Goal: Check status: Check status

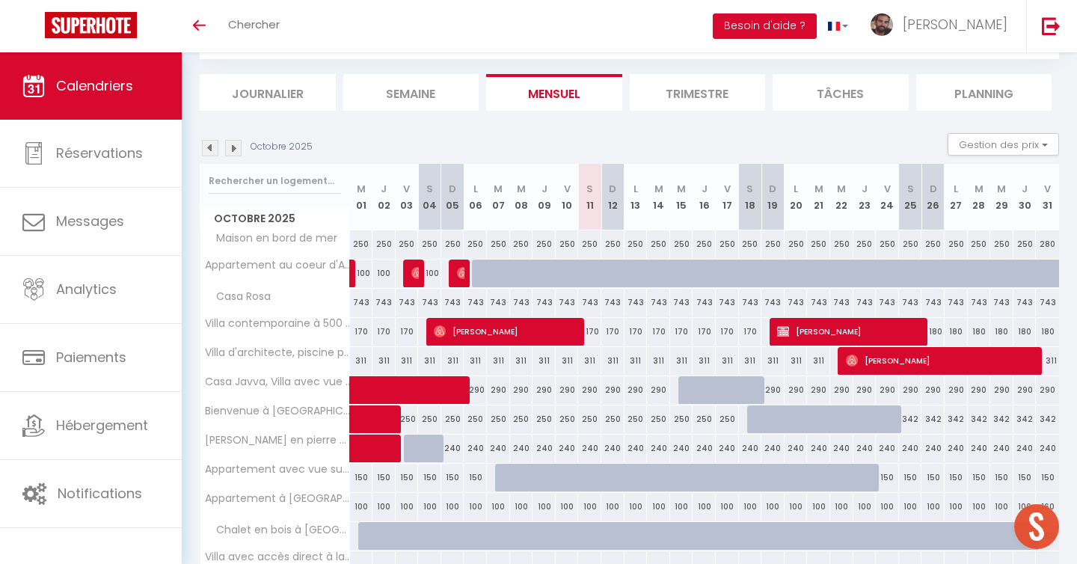
scroll to position [135, 0]
click at [230, 146] on img at bounding box center [233, 148] width 16 height 16
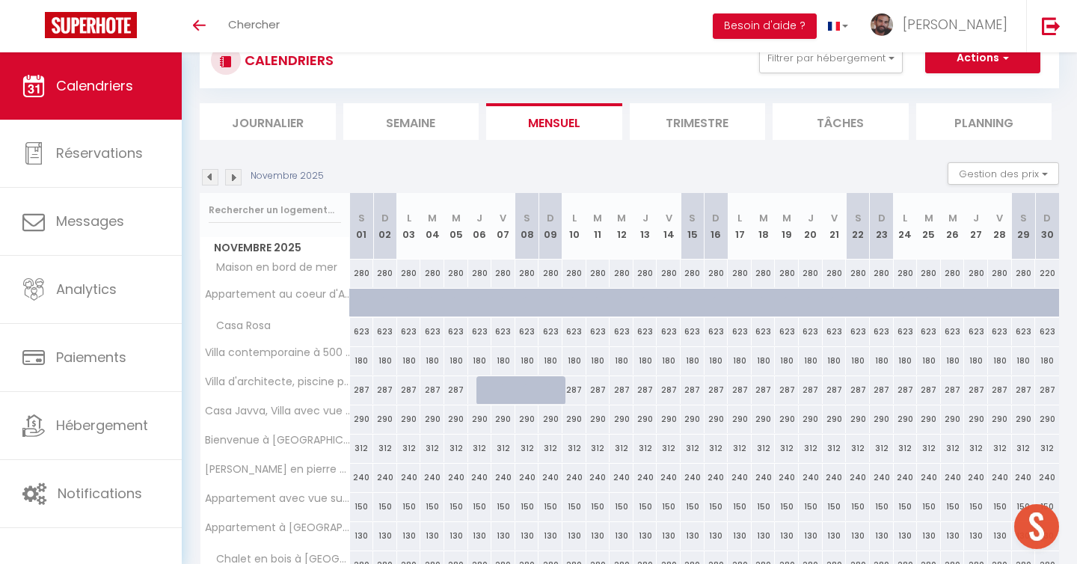
scroll to position [82, 0]
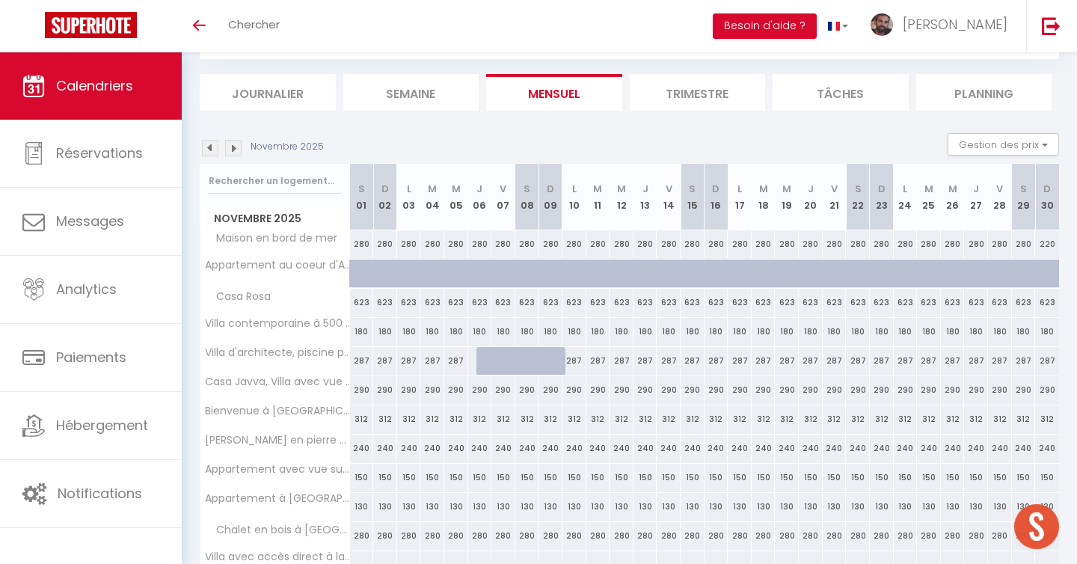
click at [208, 151] on img at bounding box center [210, 148] width 16 height 16
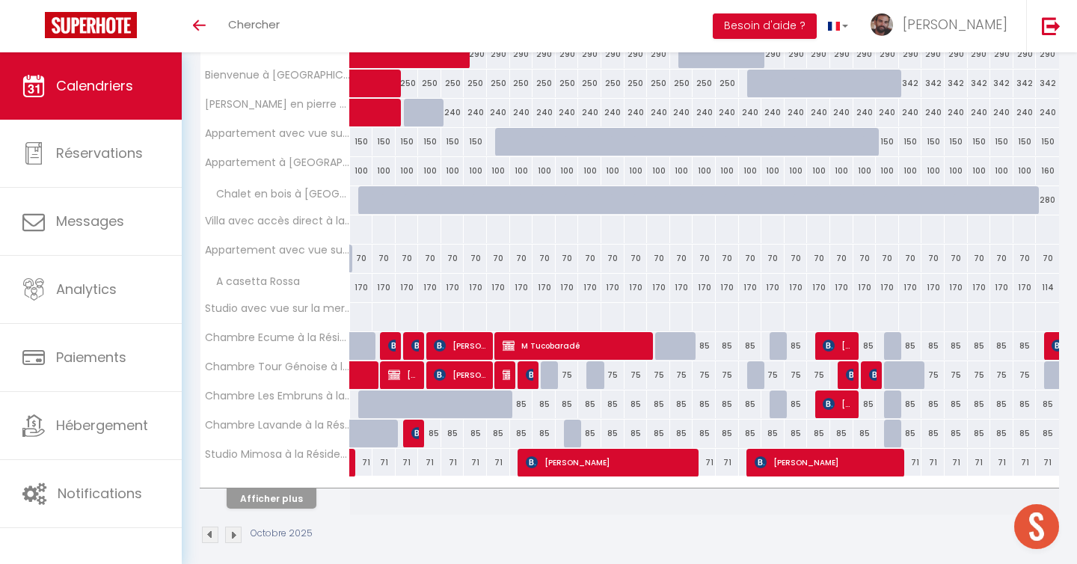
scroll to position [424, 0]
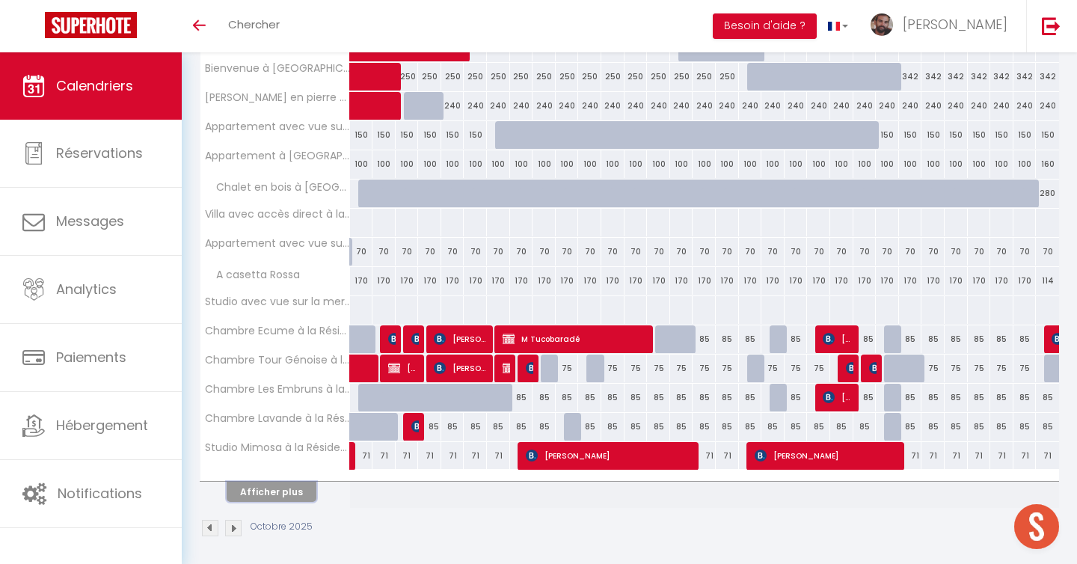
click at [283, 486] on button "Afficher plus" at bounding box center [272, 492] width 90 height 20
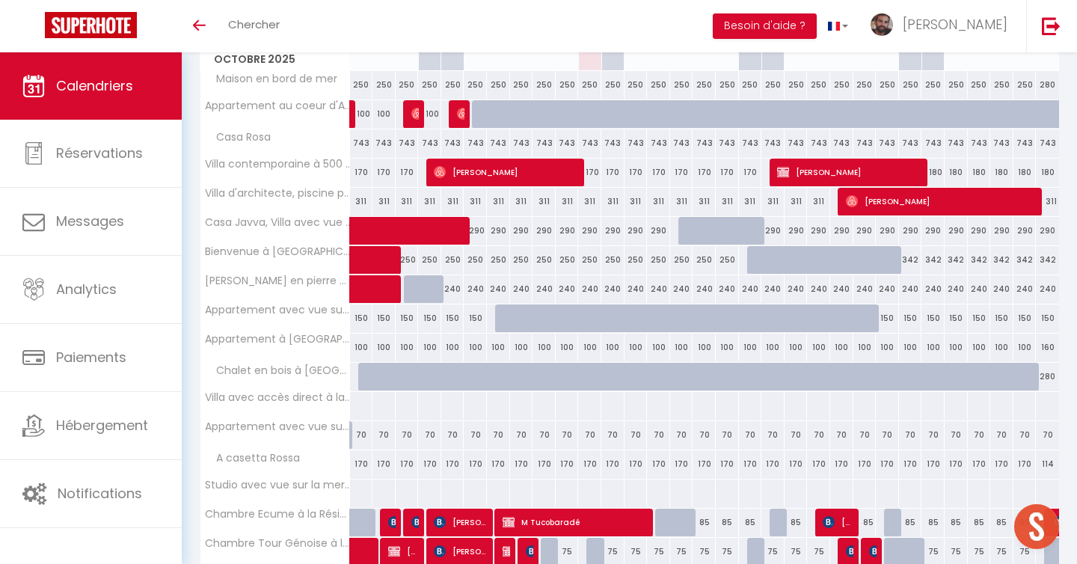
scroll to position [0, 0]
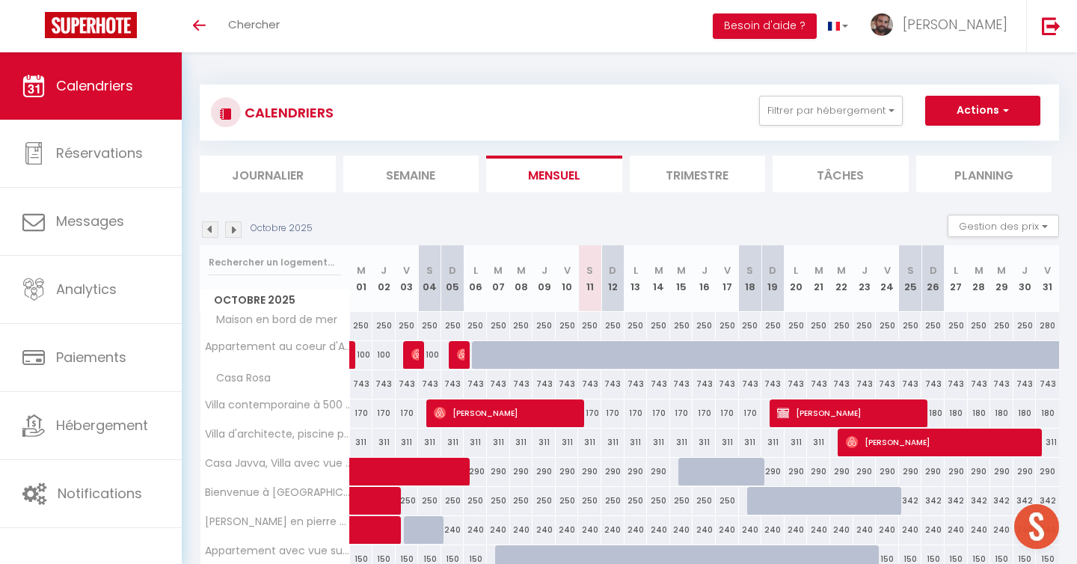
click at [234, 227] on img at bounding box center [233, 229] width 16 height 16
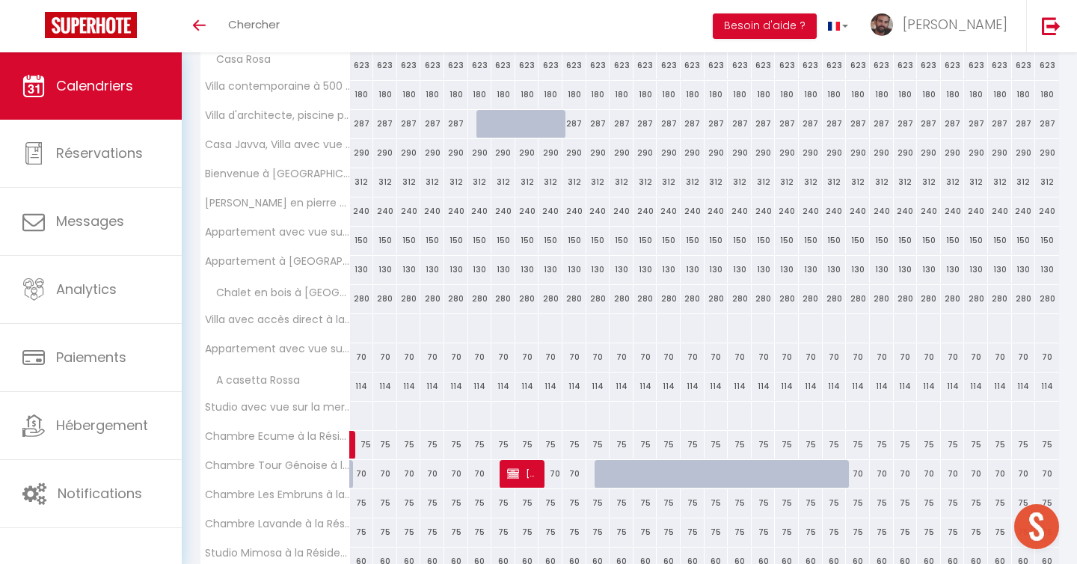
scroll to position [429, 0]
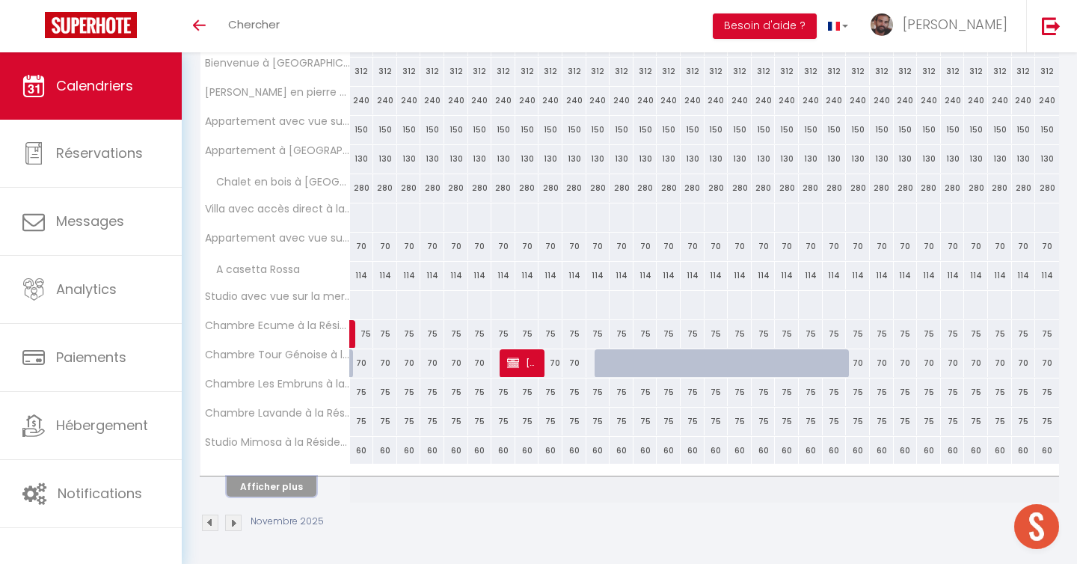
click at [296, 477] on button "Afficher plus" at bounding box center [272, 486] width 90 height 20
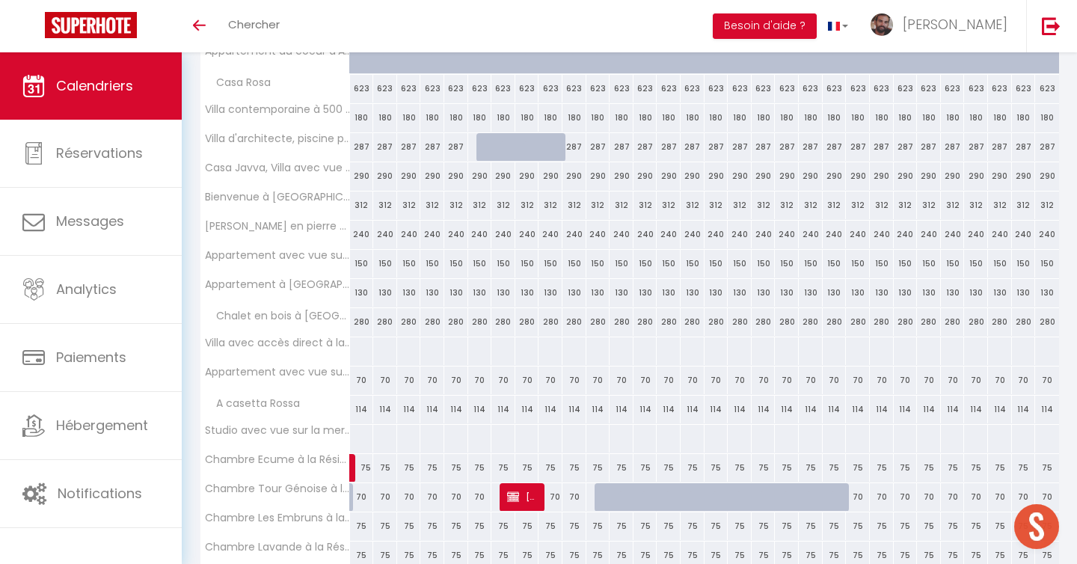
scroll to position [0, 0]
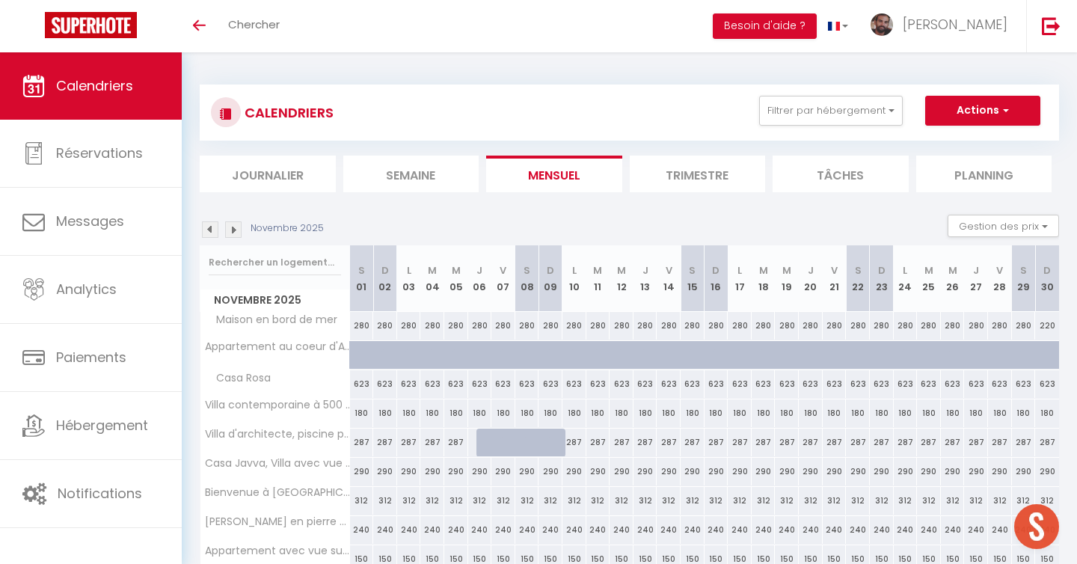
click at [212, 230] on img at bounding box center [210, 229] width 16 height 16
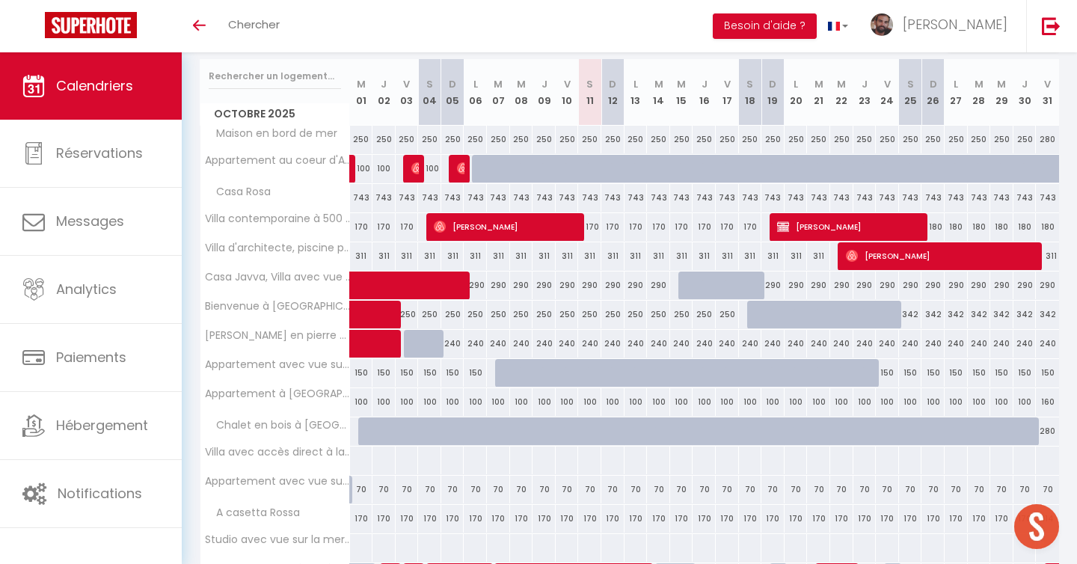
scroll to position [188, 0]
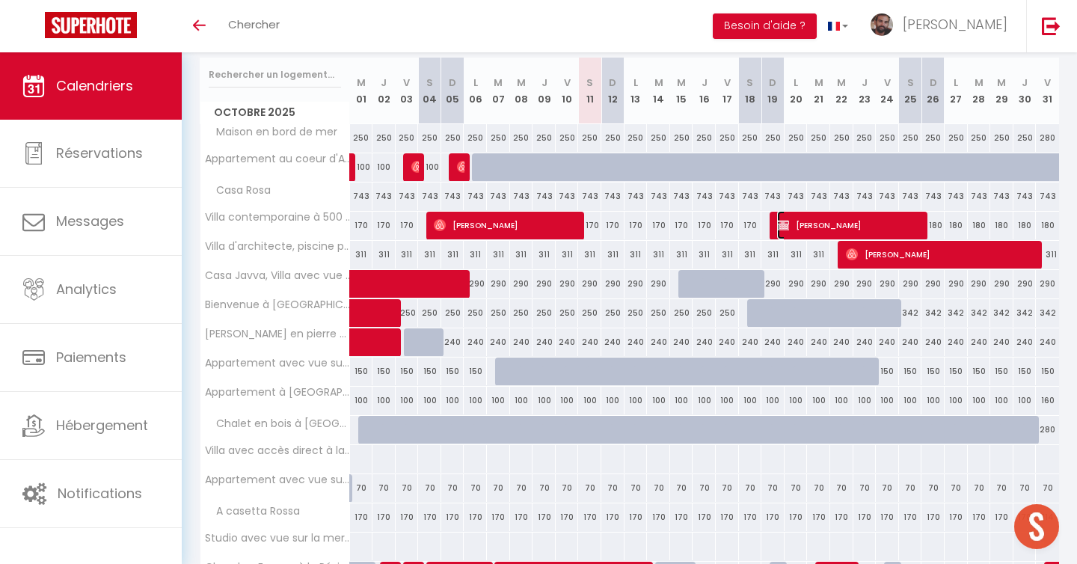
click at [823, 221] on span "[PERSON_NAME]" at bounding box center [850, 225] width 147 height 28
select select "OK"
select select "KO"
select select "0"
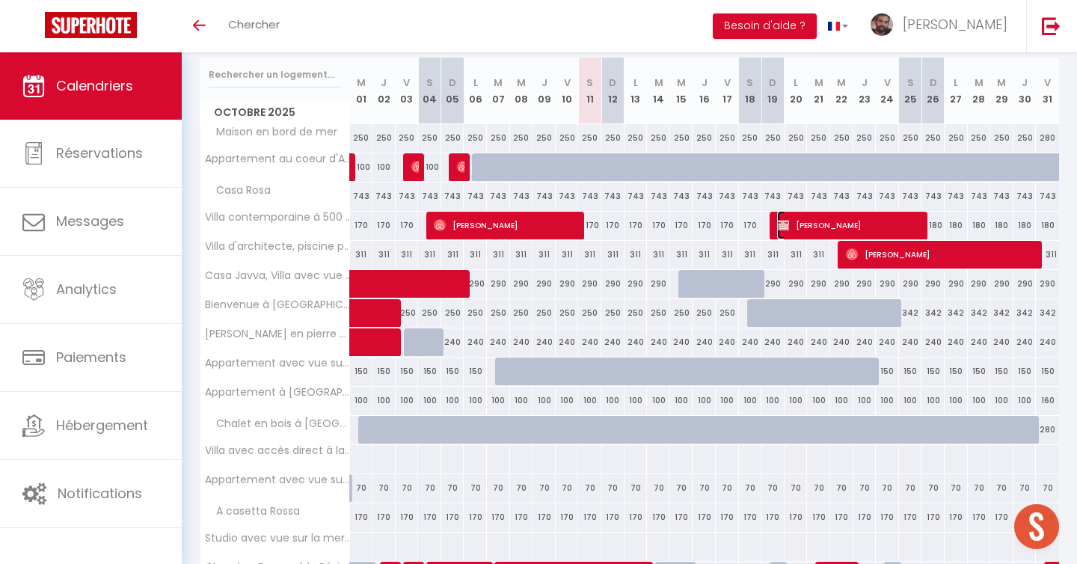
select select "1"
select select
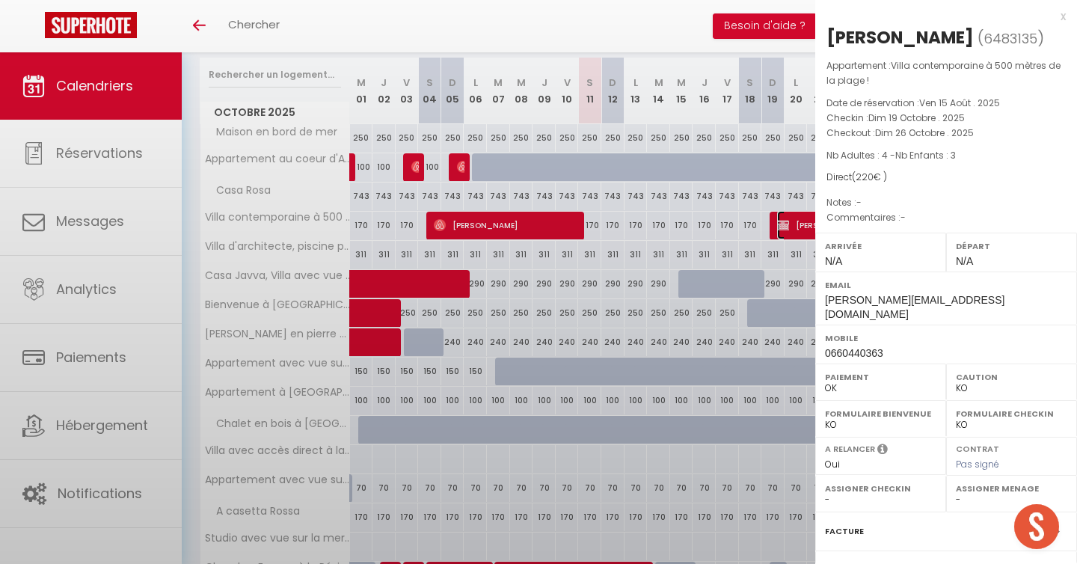
select select "24334"
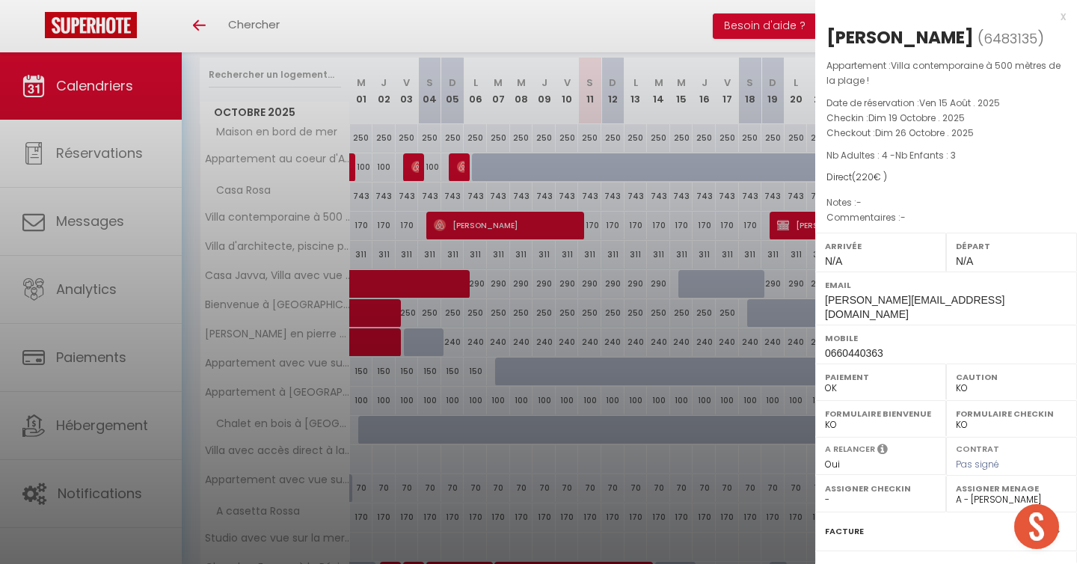
click at [743, 300] on div at bounding box center [538, 282] width 1077 height 564
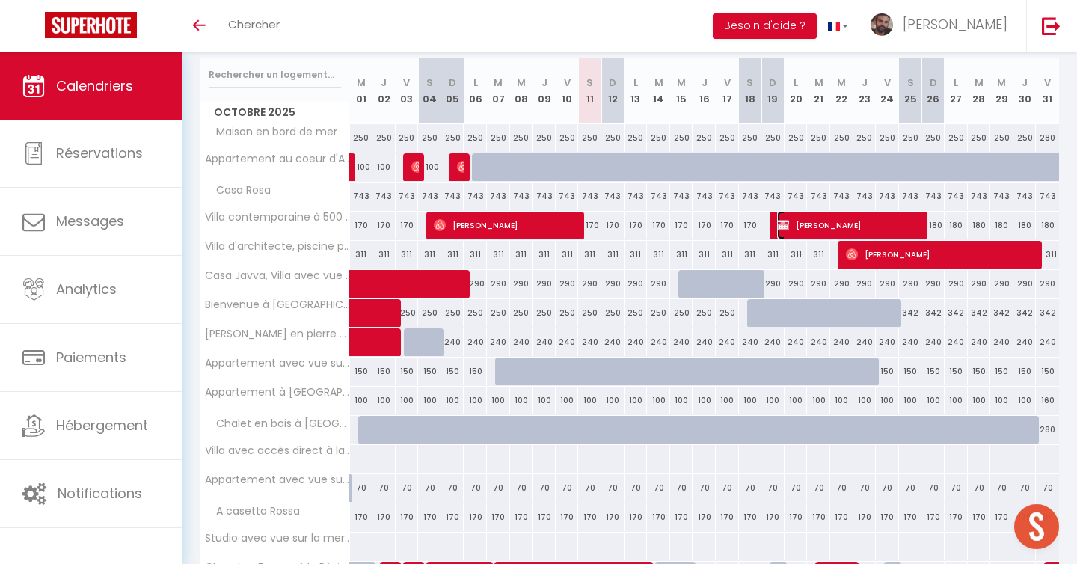
click at [804, 223] on span "[PERSON_NAME]" at bounding box center [850, 225] width 147 height 28
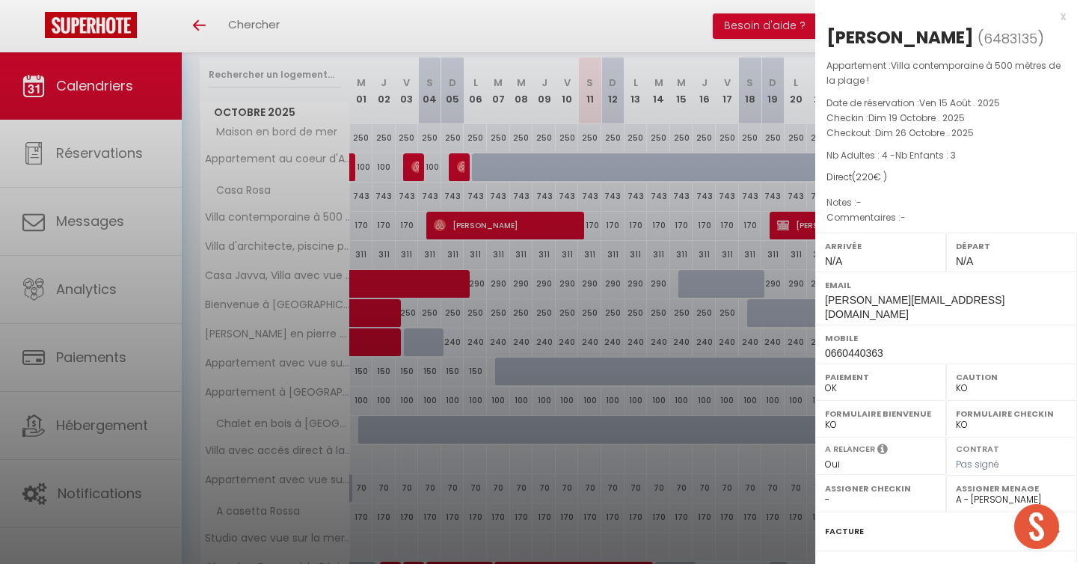
click at [643, 26] on div at bounding box center [538, 282] width 1077 height 564
